Goal: Transaction & Acquisition: Purchase product/service

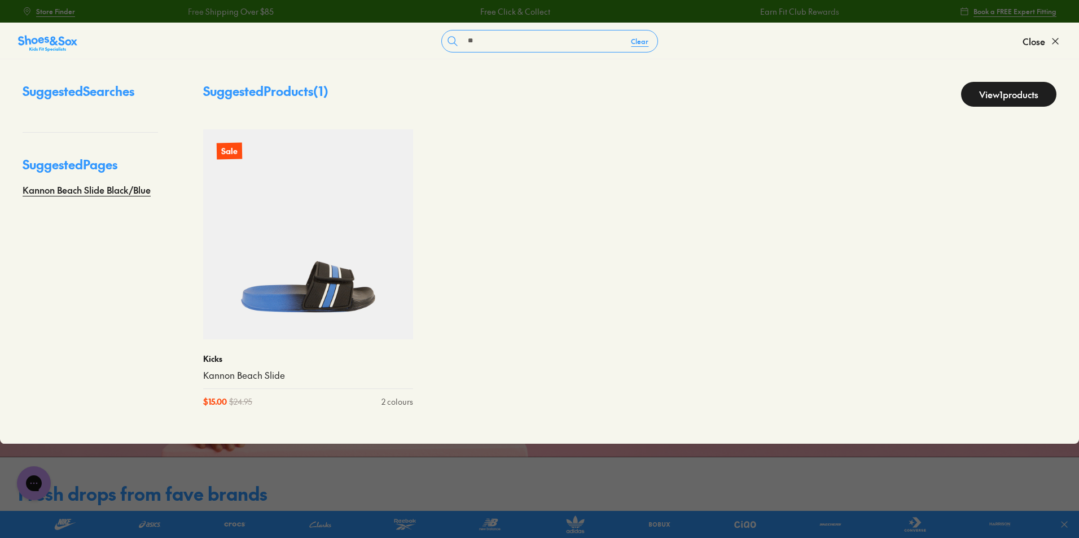
type input "*"
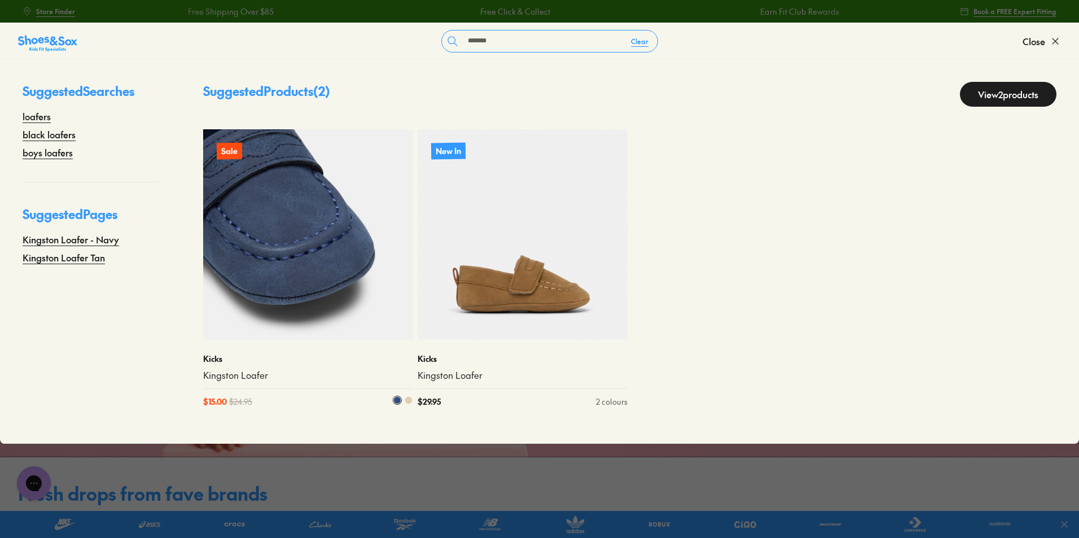
type input "*******"
click at [302, 285] on img at bounding box center [308, 234] width 210 height 210
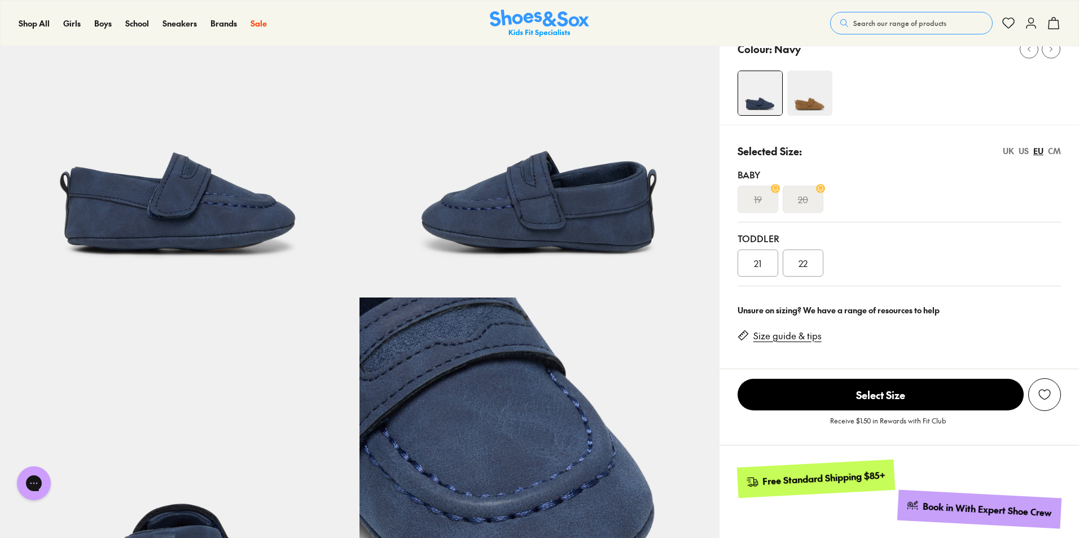
scroll to position [140, 0]
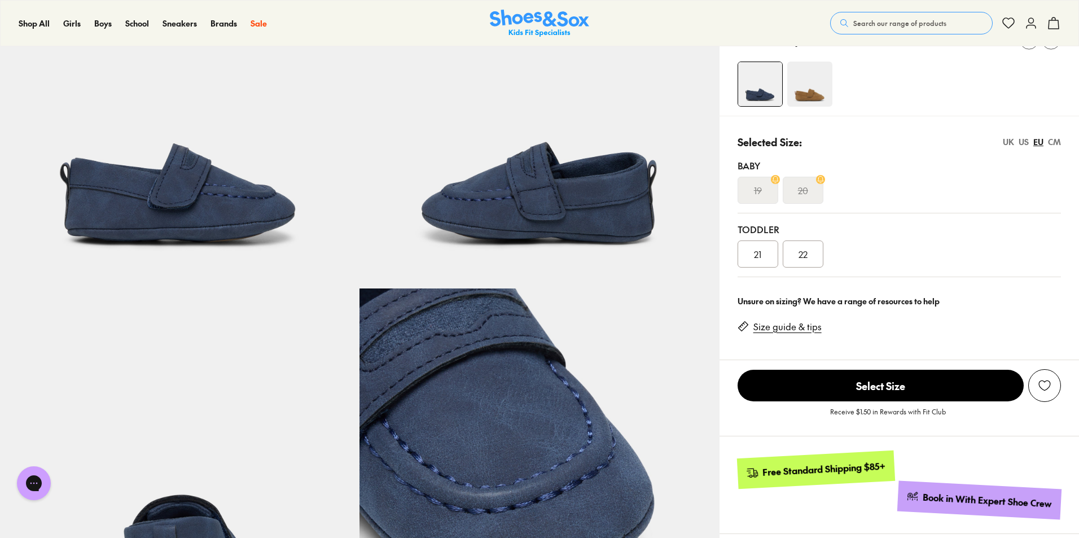
select select "*"
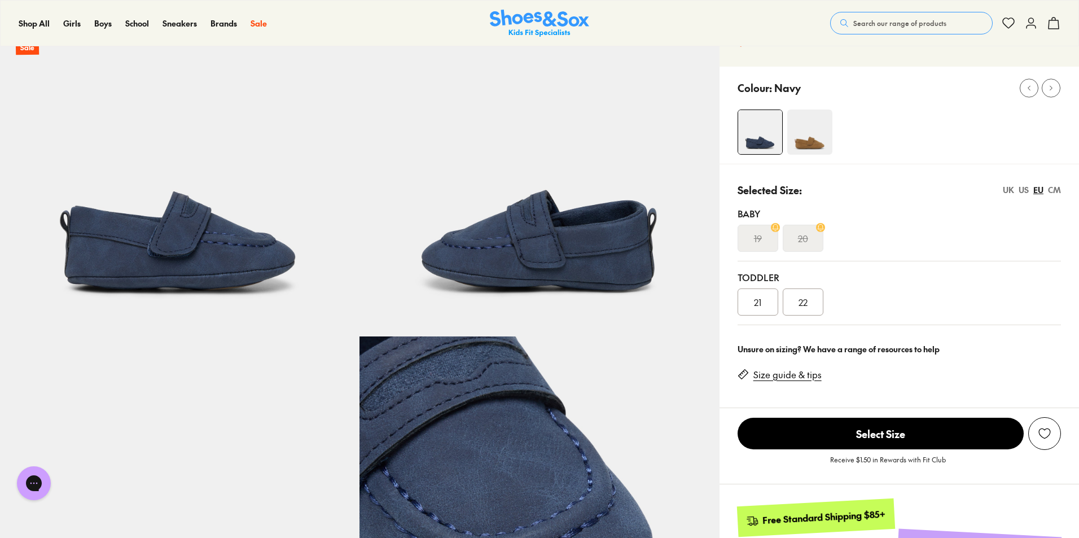
scroll to position [90, 0]
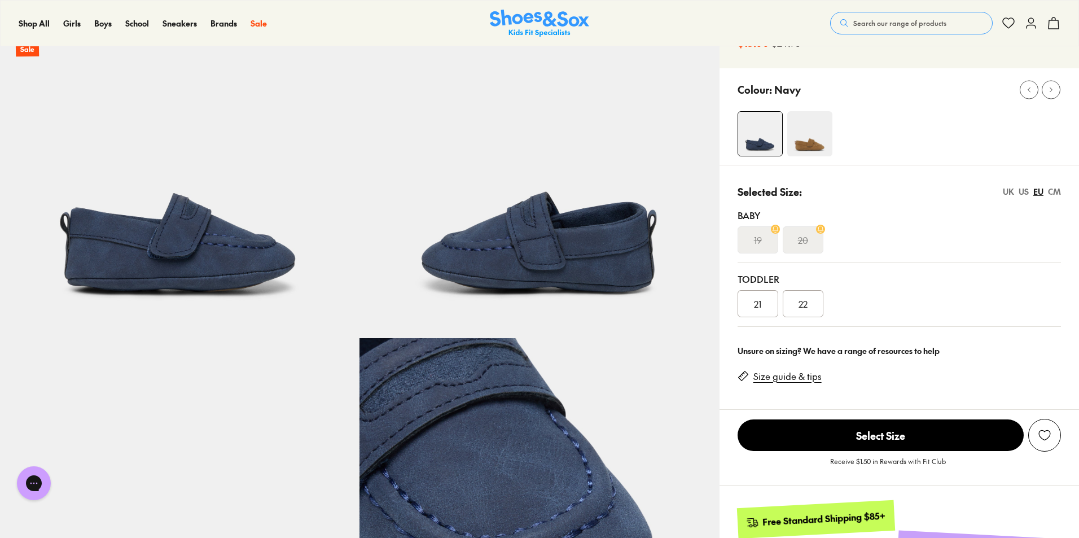
click at [813, 137] on img at bounding box center [809, 133] width 45 height 45
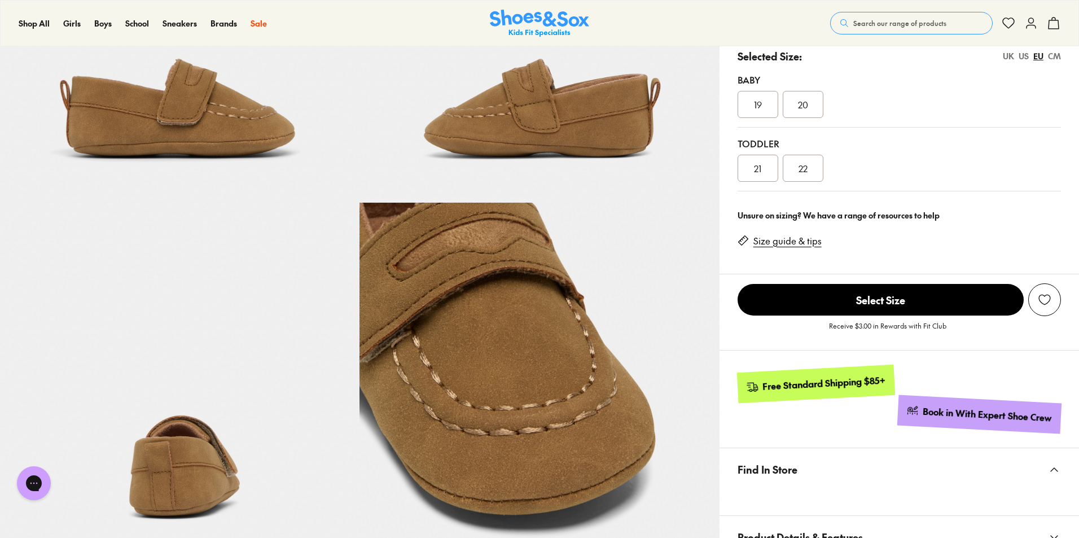
select select "*"
